Goal: Transaction & Acquisition: Purchase product/service

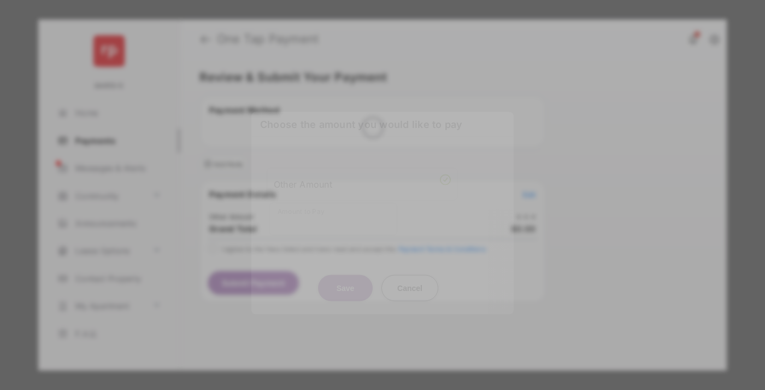
click at [362, 174] on div "Other Amount" at bounding box center [362, 183] width 177 height 19
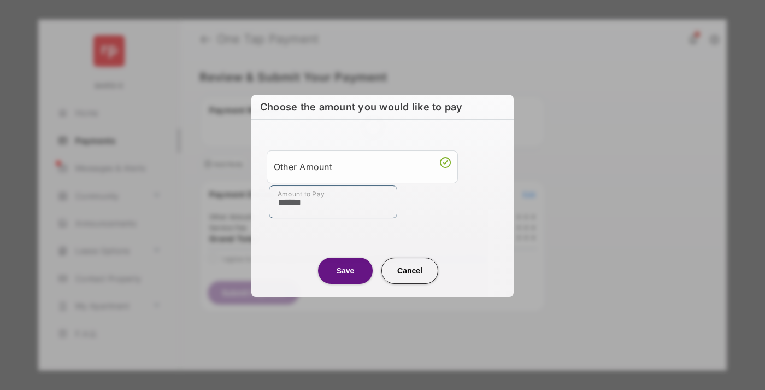
type input "******"
click at [345, 270] on button "Save" at bounding box center [345, 270] width 55 height 26
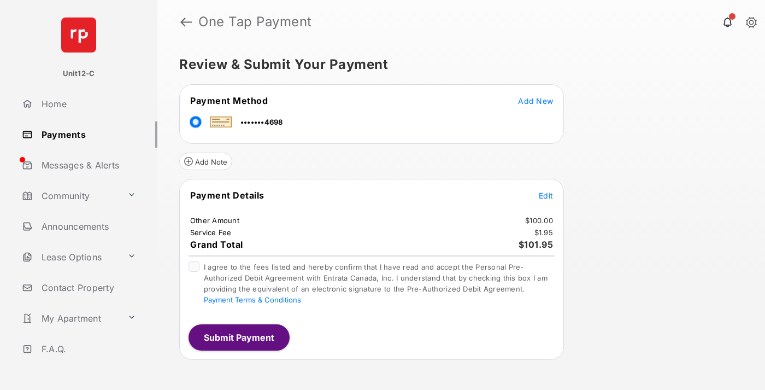
click at [546, 195] on span "Edit" at bounding box center [546, 195] width 14 height 9
click at [238, 337] on button "Submit Payment" at bounding box center [238, 337] width 101 height 26
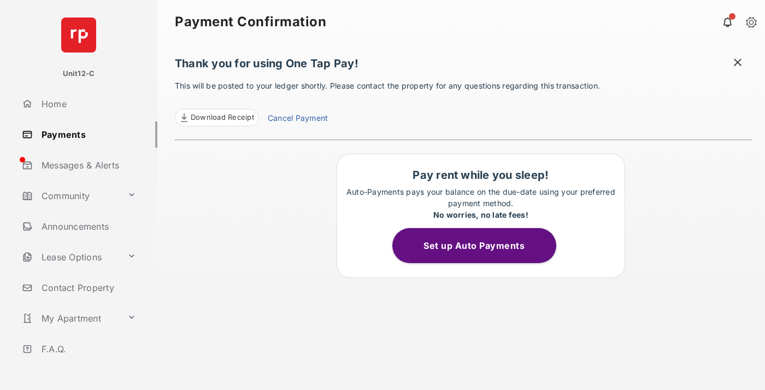
click at [738, 63] on span at bounding box center [737, 64] width 11 height 14
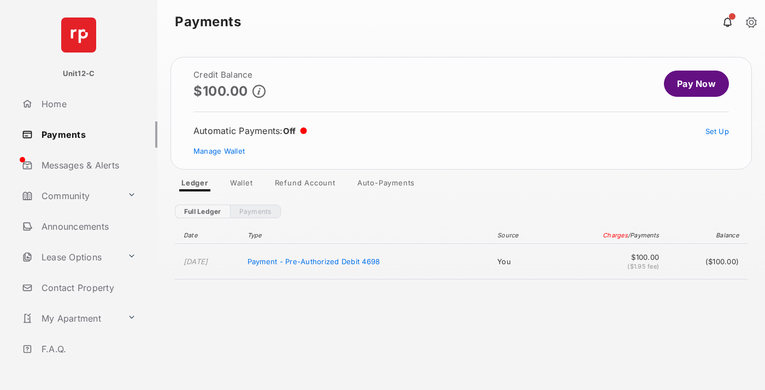
click at [219, 151] on link "Manage Wallet" at bounding box center [218, 150] width 51 height 9
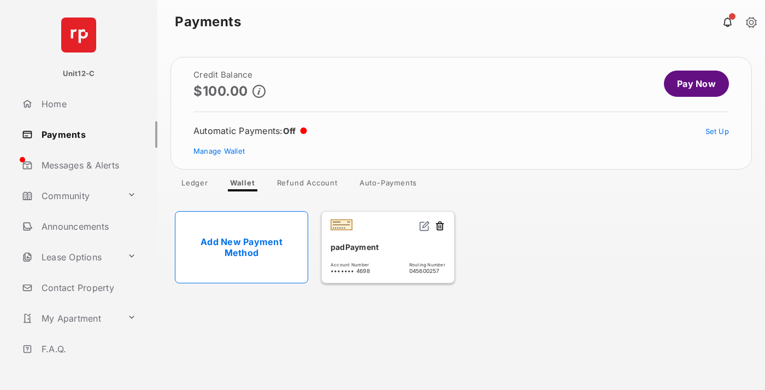
click at [440, 226] on button at bounding box center [439, 226] width 11 height 13
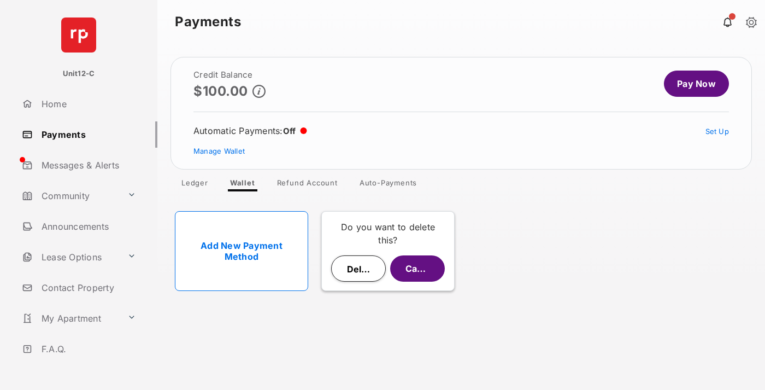
click at [358, 268] on button "Delete" at bounding box center [358, 268] width 55 height 26
